Goal: Use online tool/utility: Utilize a website feature to perform a specific function

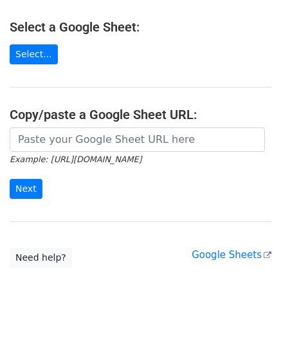
scroll to position [162, 0]
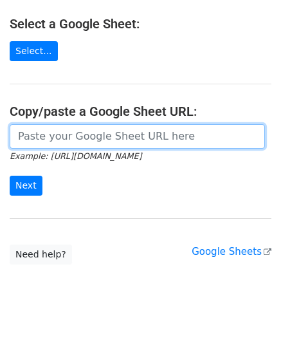
click at [73, 124] on input "url" at bounding box center [138, 136] width 256 height 24
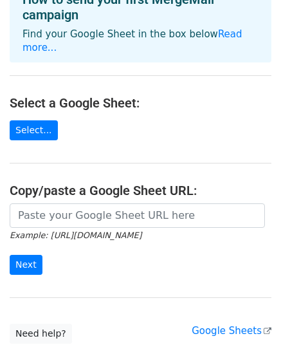
scroll to position [83, 0]
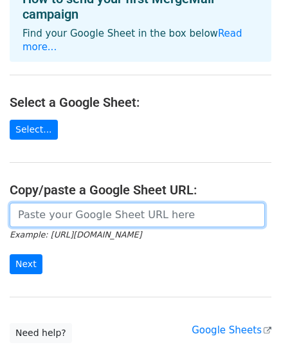
click at [67, 211] on input "url" at bounding box center [138, 215] width 256 height 24
paste input "[URL][DOMAIN_NAME]"
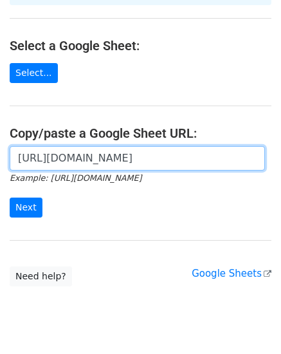
scroll to position [162, 0]
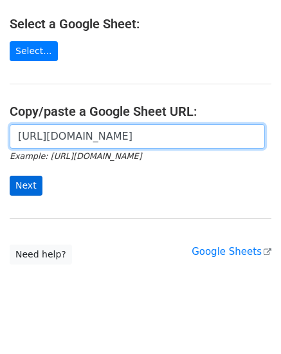
type input "[URL][DOMAIN_NAME]"
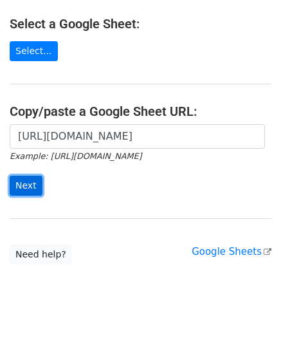
scroll to position [0, 0]
click at [30, 176] on input "Next" at bounding box center [26, 186] width 33 height 20
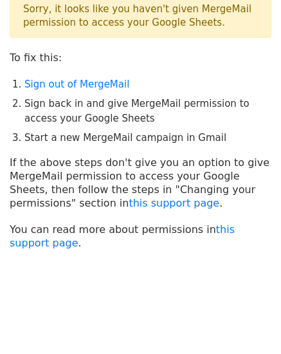
scroll to position [54, 0]
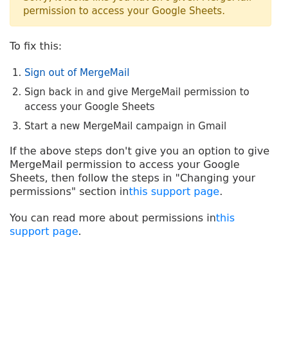
click at [80, 73] on link "Sign out of MergeMail" at bounding box center [76, 73] width 105 height 12
